Goal: Task Accomplishment & Management: Use online tool/utility

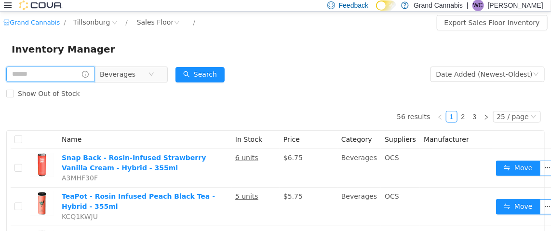
drag, startPoint x: 85, startPoint y: 72, endPoint x: 89, endPoint y: 75, distance: 5.1
click at [85, 72] on input "text" at bounding box center [50, 73] width 88 height 15
type input "**********"
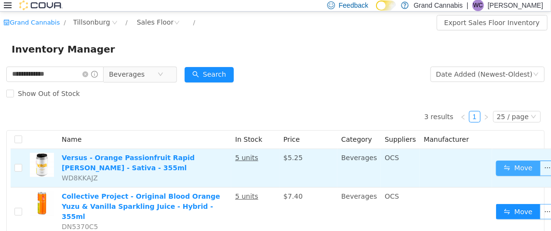
click at [513, 167] on button "Move" at bounding box center [518, 167] width 44 height 15
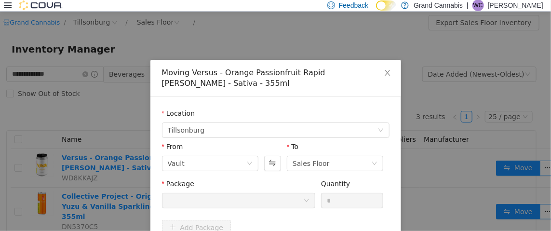
click at [266, 195] on div at bounding box center [235, 200] width 135 height 14
click at [383, 76] on icon "icon: close" at bounding box center [387, 72] width 8 height 8
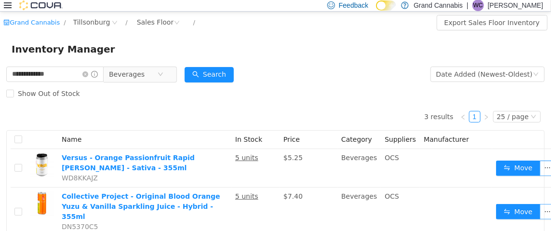
click at [385, 74] on form "**********" at bounding box center [275, 83] width 538 height 39
click at [96, 70] on input "**********" at bounding box center [54, 73] width 97 height 15
click at [88, 73] on icon "icon: close-circle" at bounding box center [85, 74] width 6 height 6
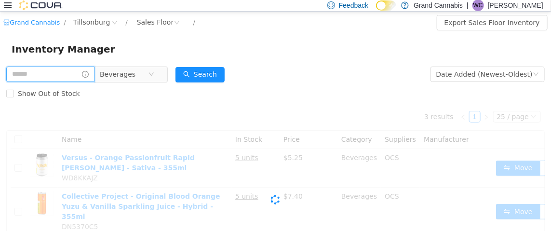
click at [74, 76] on input "text" at bounding box center [50, 73] width 88 height 15
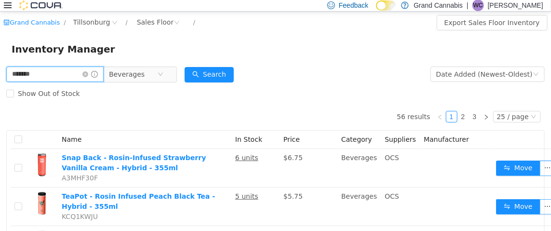
type input "******"
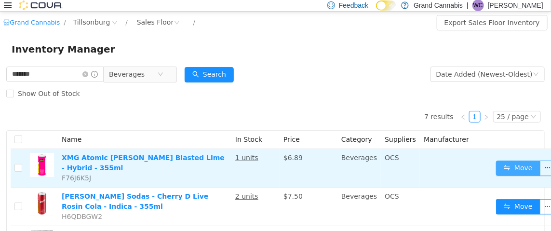
click at [504, 162] on button "Move" at bounding box center [518, 167] width 44 height 15
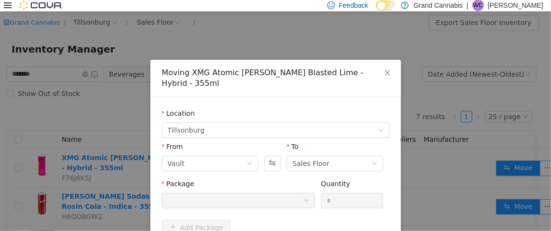
click at [210, 203] on div at bounding box center [235, 200] width 135 height 14
click at [384, 72] on icon "icon: close" at bounding box center [386, 72] width 5 height 6
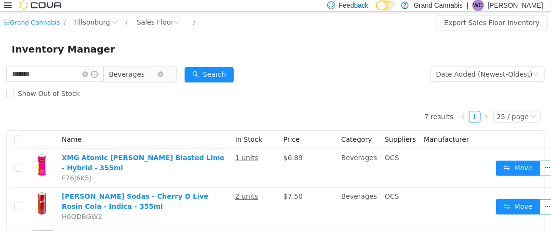
click at [153, 76] on span "Beverages" at bounding box center [133, 73] width 48 height 14
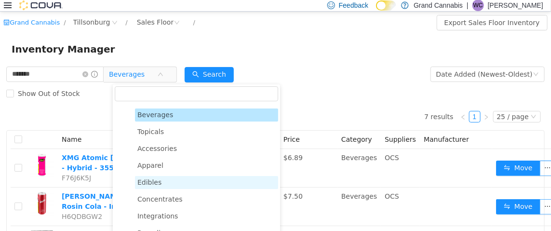
scroll to position [48, 0]
click at [179, 182] on span "Edibles" at bounding box center [206, 181] width 143 height 13
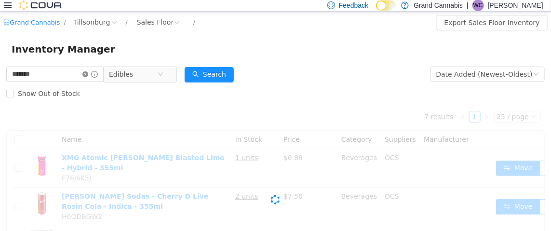
click at [88, 71] on icon "icon: close-circle" at bounding box center [85, 74] width 6 height 6
click at [72, 74] on input "text" at bounding box center [54, 73] width 97 height 15
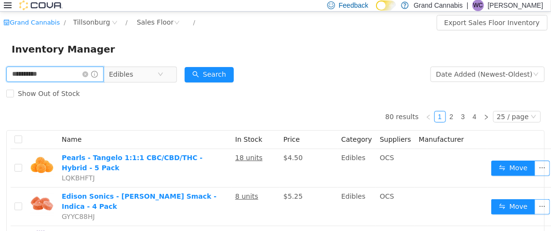
type input "**********"
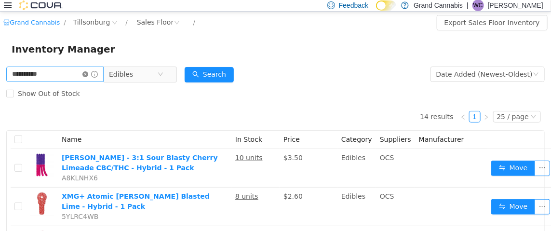
click at [88, 73] on icon "icon: close-circle" at bounding box center [85, 74] width 6 height 6
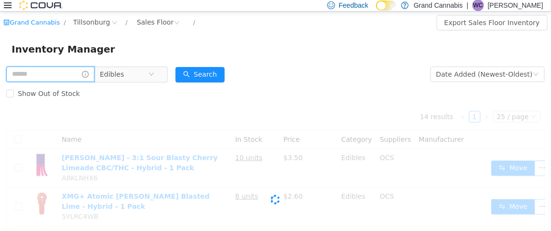
click at [66, 73] on input "text" at bounding box center [50, 73] width 88 height 15
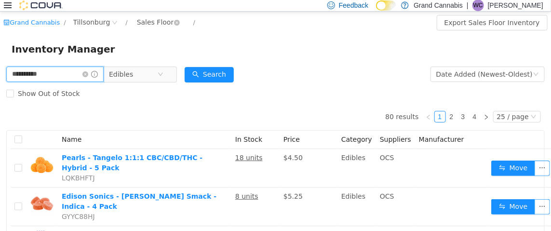
type input "**********"
click at [148, 24] on div "Sales Floor" at bounding box center [155, 21] width 37 height 14
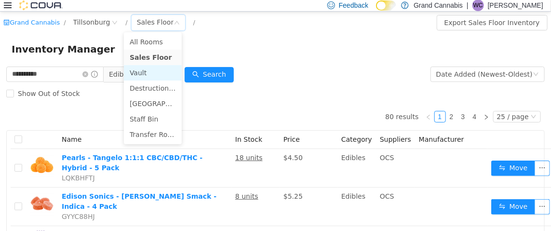
click at [143, 68] on li "Vault" at bounding box center [153, 72] width 58 height 15
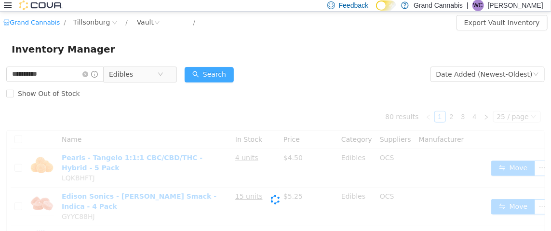
click at [218, 69] on button "Search" at bounding box center [208, 73] width 49 height 15
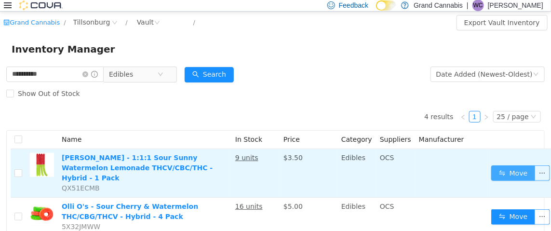
click at [501, 165] on button "Move" at bounding box center [513, 172] width 44 height 15
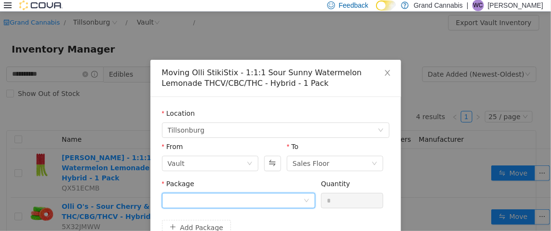
click at [218, 193] on div at bounding box center [235, 200] width 135 height 14
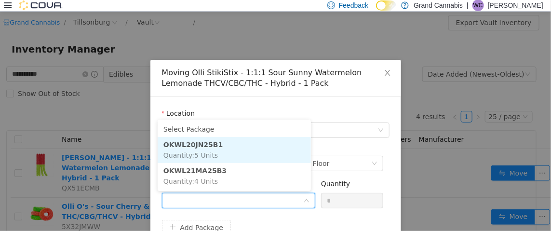
click at [525, 135] on div "Moving Olli StikiStix - 1:1:1 Sour Sunny Watermelon Lemonade THCV/CBC/THC - Hyb…" at bounding box center [275, 120] width 551 height 219
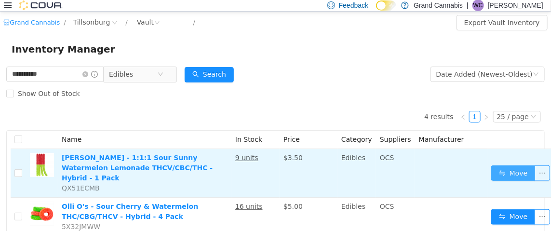
click at [495, 170] on button "Move" at bounding box center [513, 172] width 44 height 15
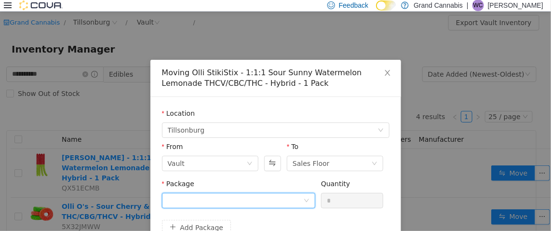
click at [243, 207] on div at bounding box center [238, 199] width 153 height 15
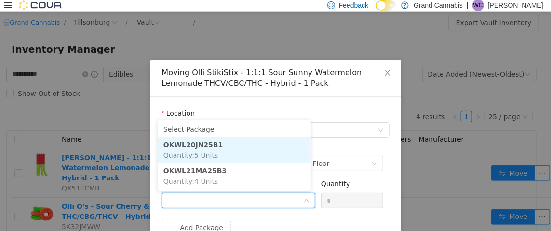
click at [257, 154] on li "OKWL20JN25B1 Quantity : 5 Units" at bounding box center [234, 149] width 153 height 26
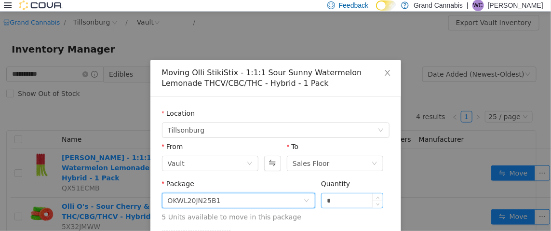
click at [365, 203] on input "*" at bounding box center [352, 200] width 62 height 14
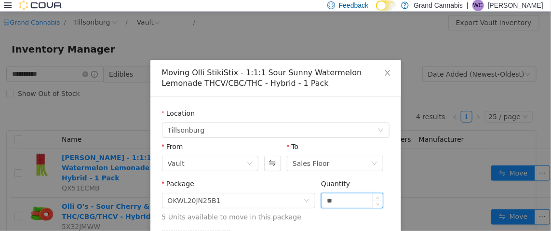
type input "**"
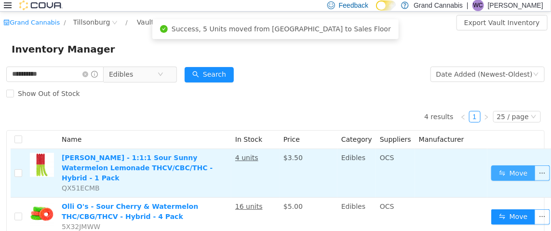
drag, startPoint x: 503, startPoint y: 179, endPoint x: 510, endPoint y: 169, distance: 12.4
click at [509, 169] on button "Move" at bounding box center [513, 172] width 44 height 15
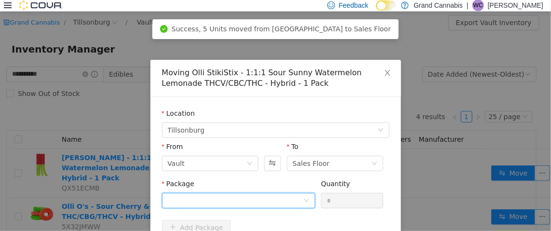
click at [267, 199] on div at bounding box center [235, 200] width 135 height 14
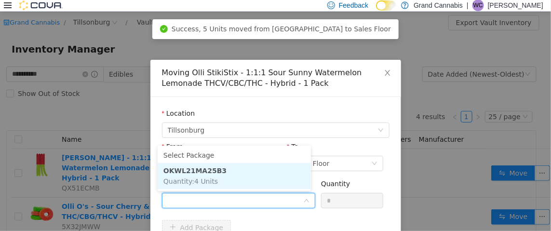
click at [279, 179] on li "OKWL21MA25B3 Quantity : 4 Units" at bounding box center [234, 175] width 153 height 26
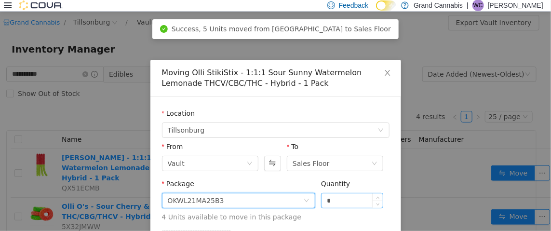
click at [336, 207] on div "*" at bounding box center [352, 199] width 63 height 15
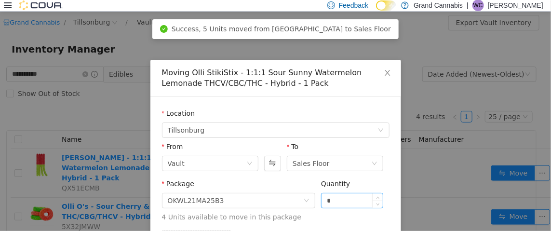
click at [328, 193] on input "*" at bounding box center [352, 200] width 62 height 14
type input "**"
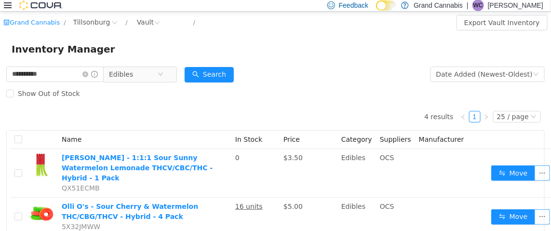
click at [326, 39] on div "Inventory Manager" at bounding box center [275, 48] width 551 height 31
click at [88, 74] on icon "icon: close-circle" at bounding box center [85, 74] width 6 height 6
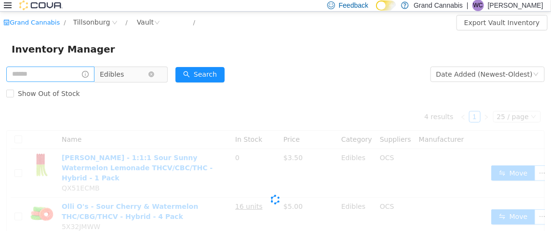
click at [121, 76] on span "Edibles" at bounding box center [112, 73] width 24 height 14
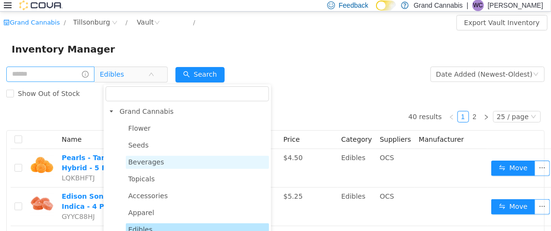
click at [166, 159] on span "Beverages" at bounding box center [197, 161] width 143 height 13
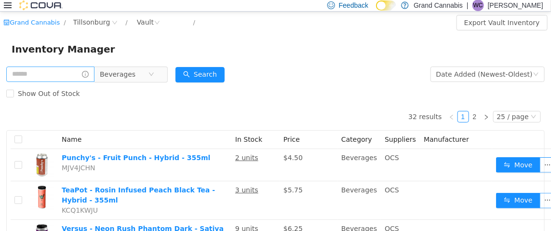
drag, startPoint x: 380, startPoint y: 56, endPoint x: 429, endPoint y: 42, distance: 50.6
click at [381, 56] on div "Inventory Manager" at bounding box center [275, 48] width 551 height 31
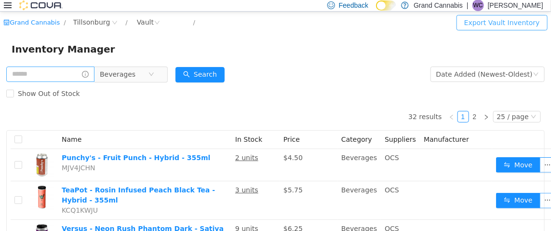
click at [506, 20] on button "Export Vault Inventory" at bounding box center [501, 21] width 91 height 15
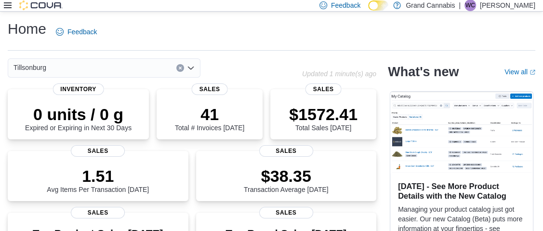
click at [10, 6] on icon at bounding box center [8, 5] width 8 height 8
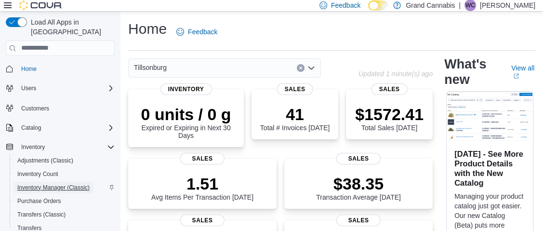
click at [50, 184] on span "Inventory Manager (Classic)" at bounding box center [53, 188] width 72 height 8
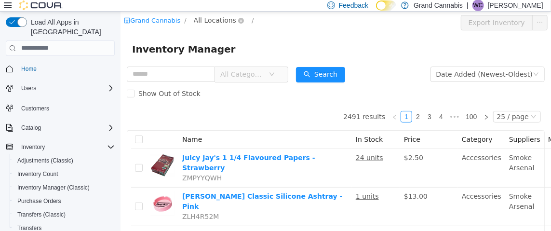
click at [198, 20] on span "All Locations" at bounding box center [214, 19] width 42 height 11
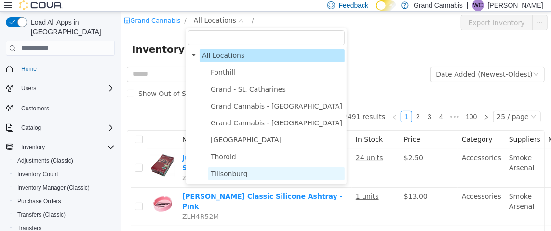
click at [230, 172] on span "Tillsonburg" at bounding box center [228, 173] width 37 height 8
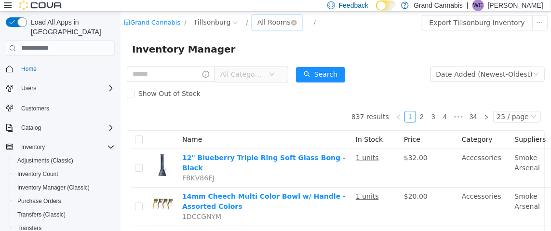
click at [259, 20] on div "All Rooms" at bounding box center [273, 21] width 33 height 14
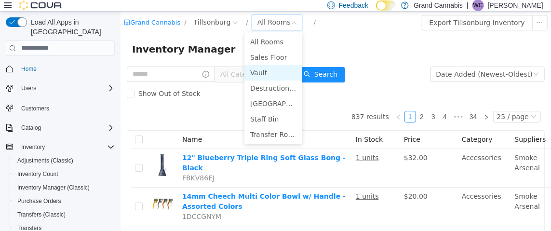
click at [260, 71] on li "Vault" at bounding box center [273, 72] width 58 height 15
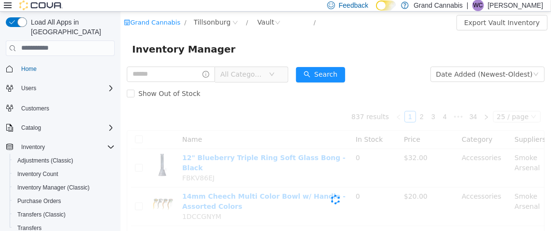
click at [260, 71] on span "All Categories" at bounding box center [242, 74] width 44 height 10
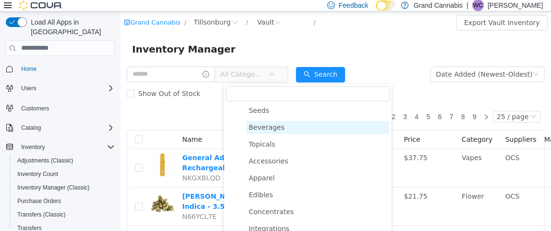
scroll to position [48, 0]
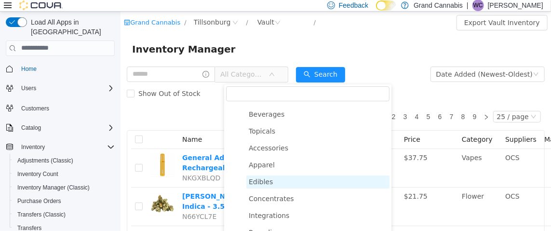
click at [263, 184] on span "Edibles" at bounding box center [260, 181] width 24 height 8
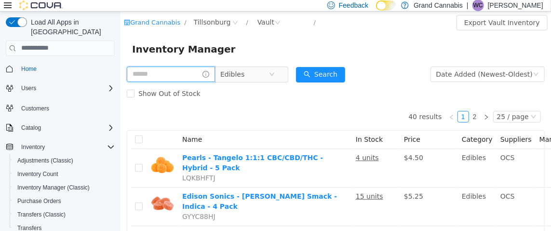
click at [177, 74] on input "text" at bounding box center [170, 73] width 88 height 15
type input "*********"
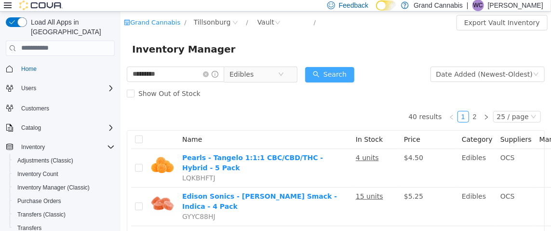
click at [354, 70] on button "Search" at bounding box center [328, 73] width 49 height 15
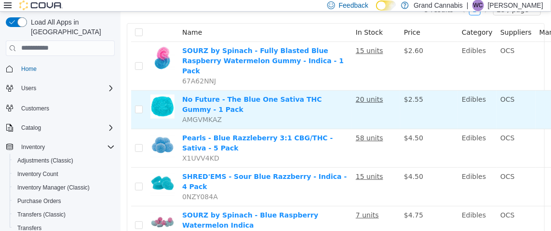
scroll to position [132, 0]
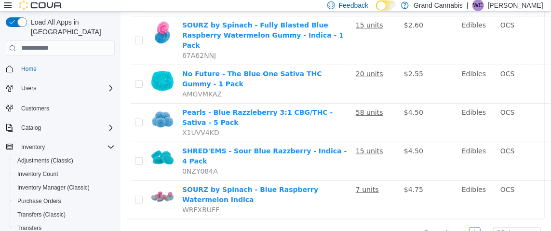
click at [9, 4] on icon at bounding box center [8, 5] width 8 height 8
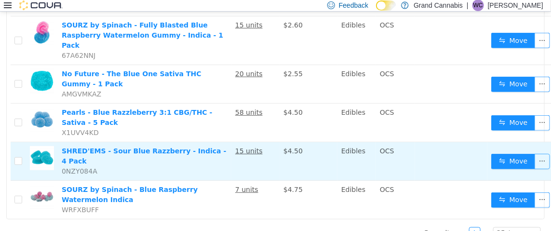
click at [537, 153] on button "button" at bounding box center [541, 160] width 15 height 15
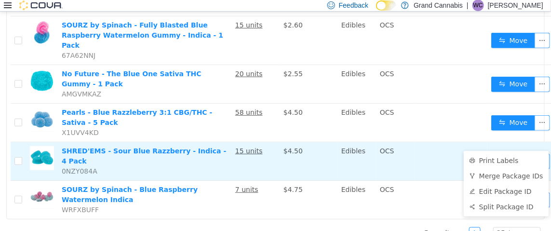
click at [508, 153] on button "Move" at bounding box center [513, 160] width 44 height 15
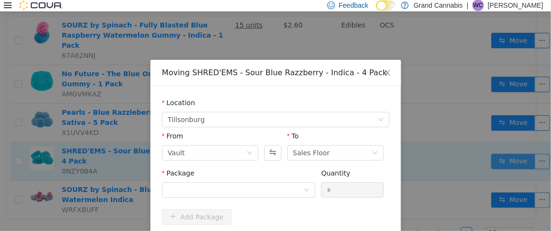
scroll to position [124, 0]
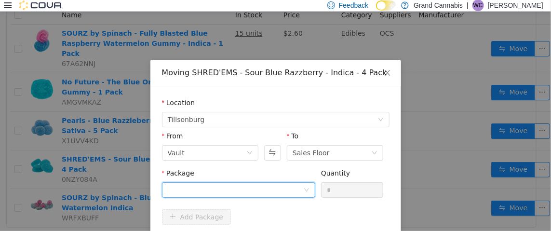
click at [290, 189] on div at bounding box center [235, 189] width 135 height 14
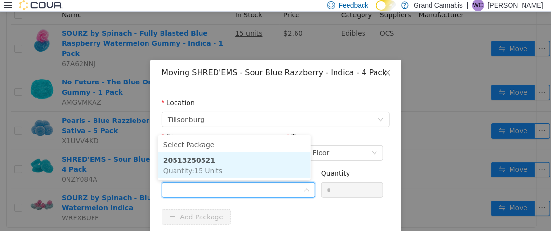
click at [276, 167] on li "20513250521 Quantity : 15 Units" at bounding box center [234, 165] width 153 height 26
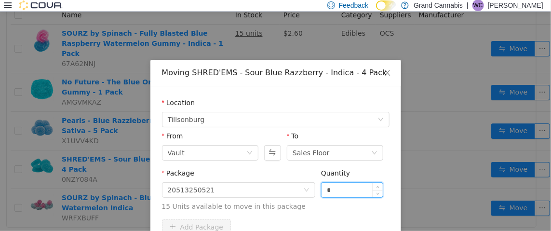
click at [331, 193] on input "*" at bounding box center [352, 189] width 62 height 14
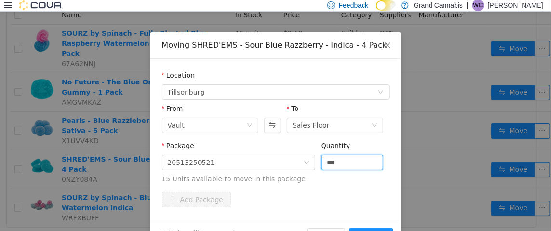
scroll to position [55, 0]
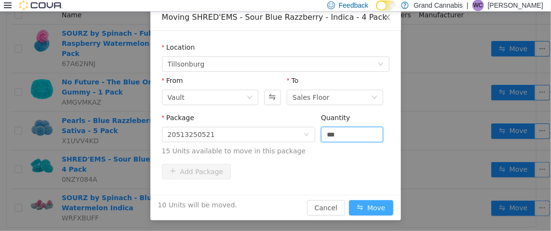
type input "**"
click at [370, 206] on button "Move" at bounding box center [371, 206] width 44 height 15
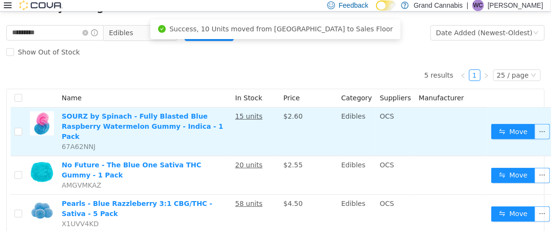
scroll to position [0, 0]
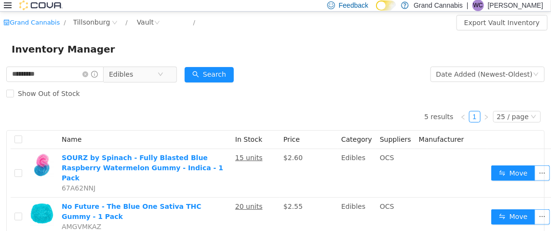
click at [327, 117] on div "5 results 1 25 / page Name In Stock Price Category Suppliers Manufacturer SOURZ…" at bounding box center [275, 227] width 538 height 249
click at [318, 90] on div "Show Out of Stock" at bounding box center [275, 92] width 538 height 19
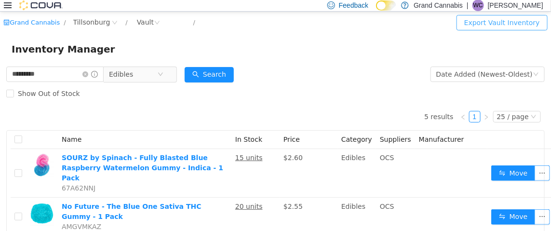
click at [463, 26] on button "Export Vault Inventory" at bounding box center [501, 21] width 91 height 15
